Goal: Information Seeking & Learning: Learn about a topic

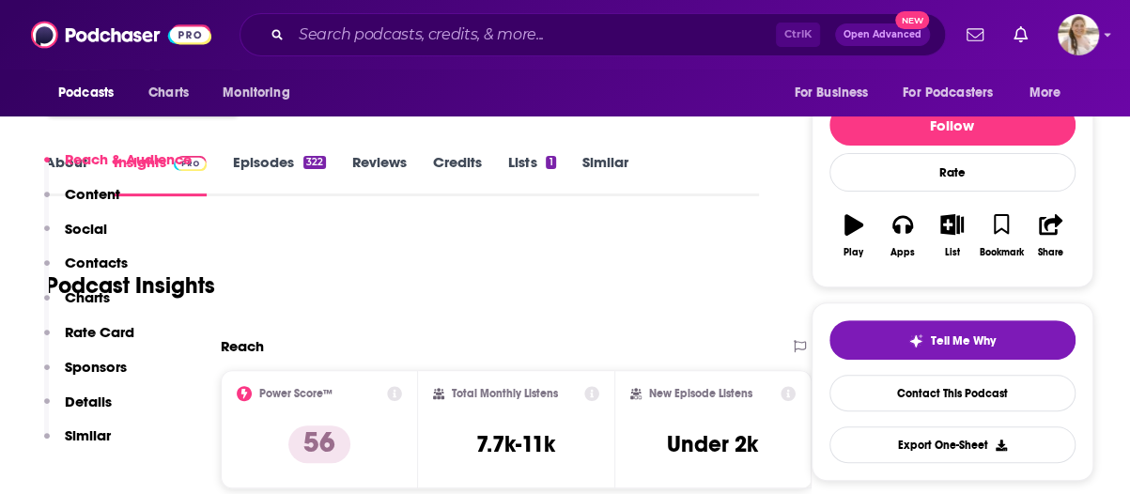
scroll to position [94, 0]
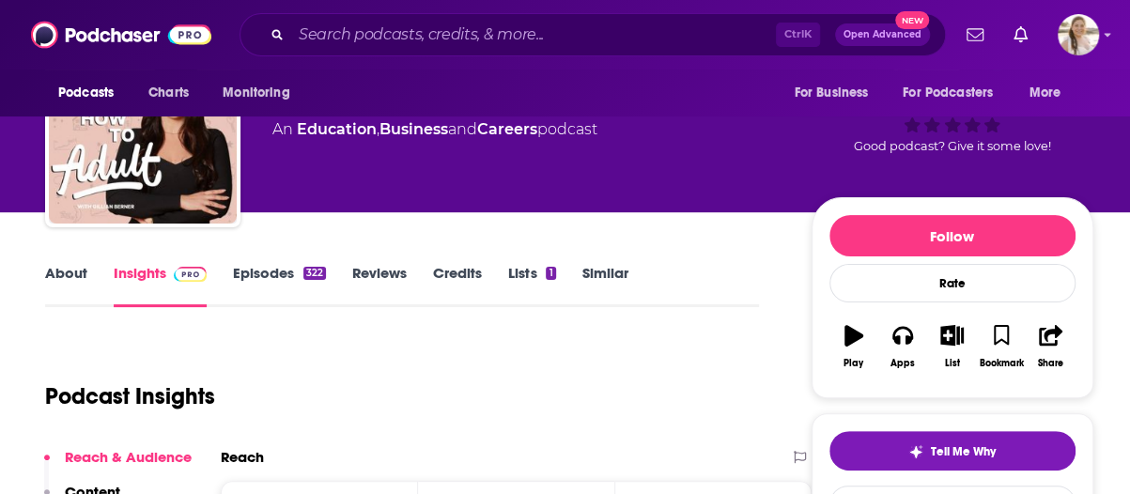
click at [54, 264] on link "About" at bounding box center [66, 285] width 42 height 43
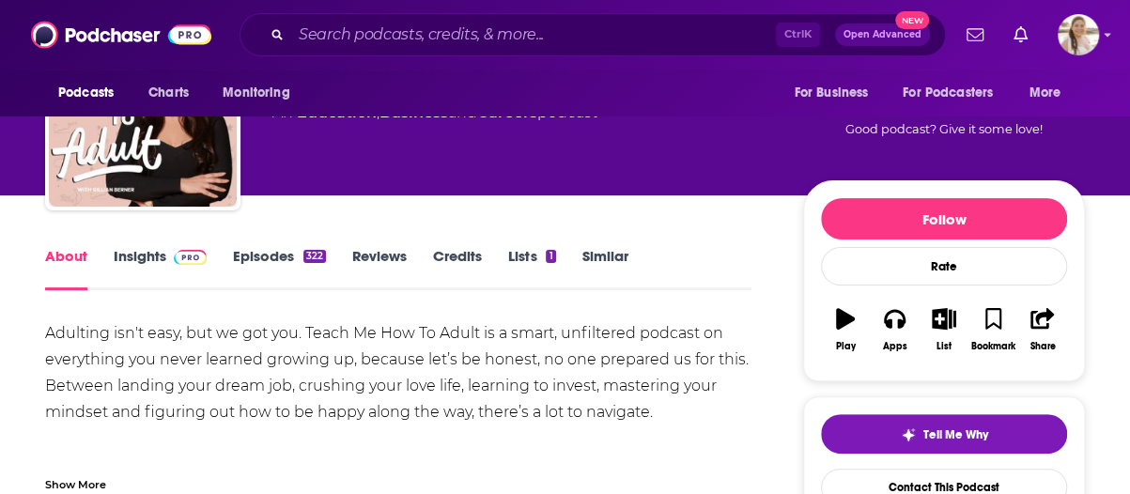
scroll to position [188, 0]
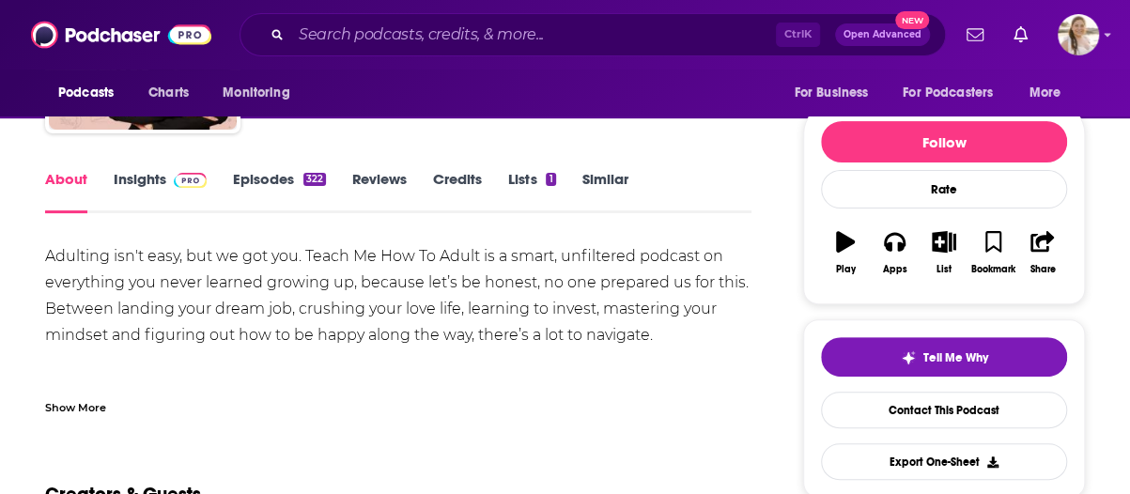
click at [519, 368] on div "Adulting isn't easy, but we got you. Teach Me How To Adult is a smart, unfilter…" at bounding box center [398, 348] width 706 height 210
click at [509, 384] on div "Show More" at bounding box center [398, 400] width 706 height 32
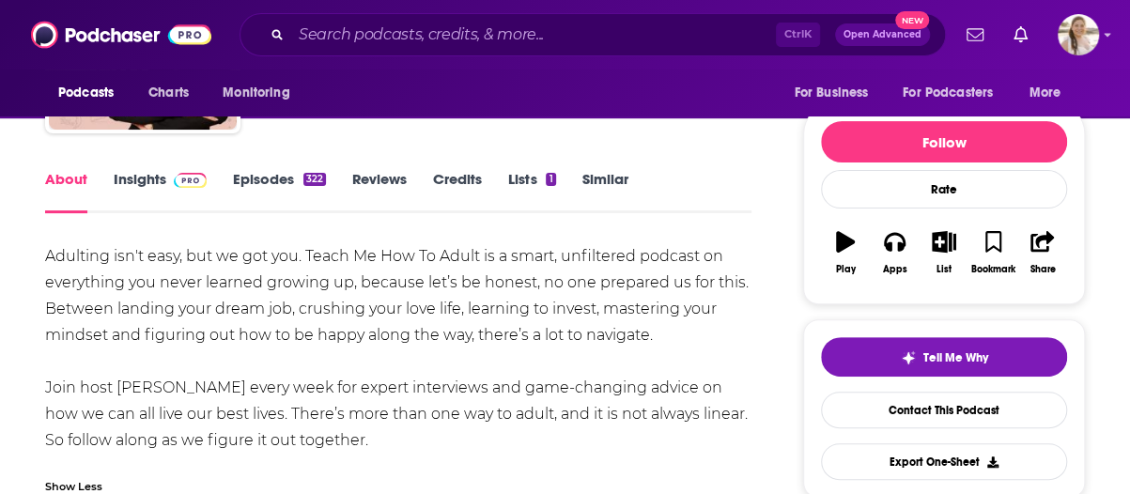
scroll to position [376, 0]
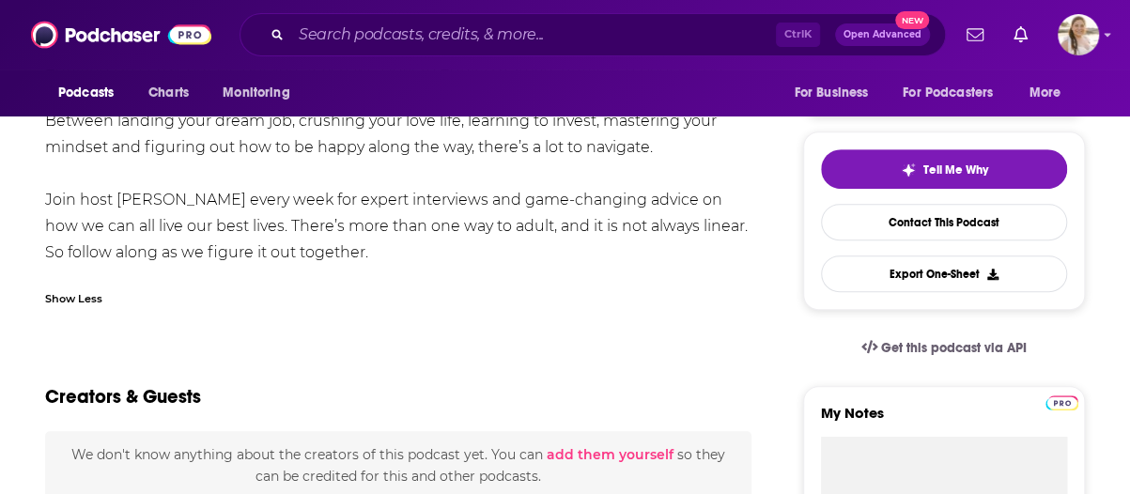
click at [488, 316] on div "Adulting isn't easy, but we got you. Teach Me How To Adult is a smart, unfilter…" at bounding box center [398, 186] width 706 height 262
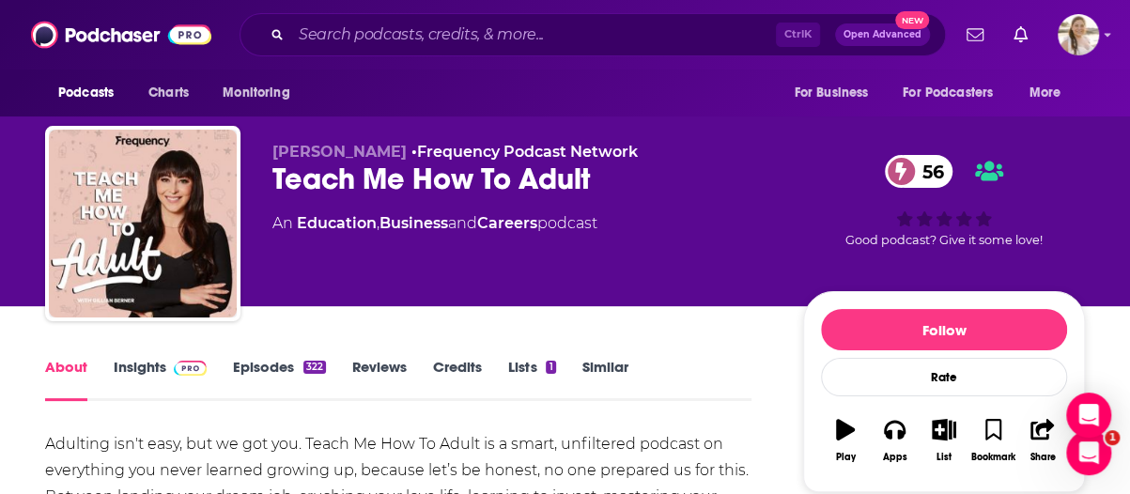
scroll to position [0, 0]
